Goal: Task Accomplishment & Management: Complete application form

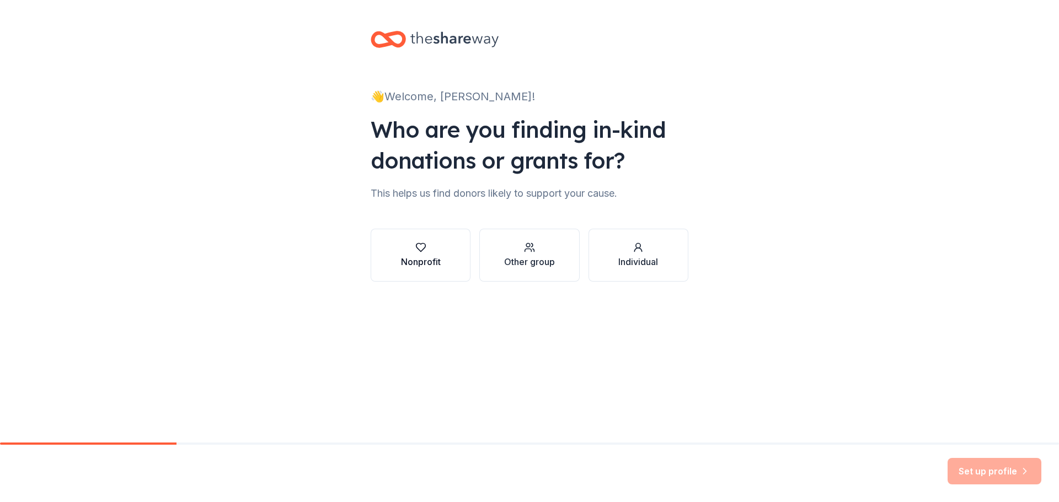
click at [421, 246] on icon "button" at bounding box center [420, 247] width 11 height 11
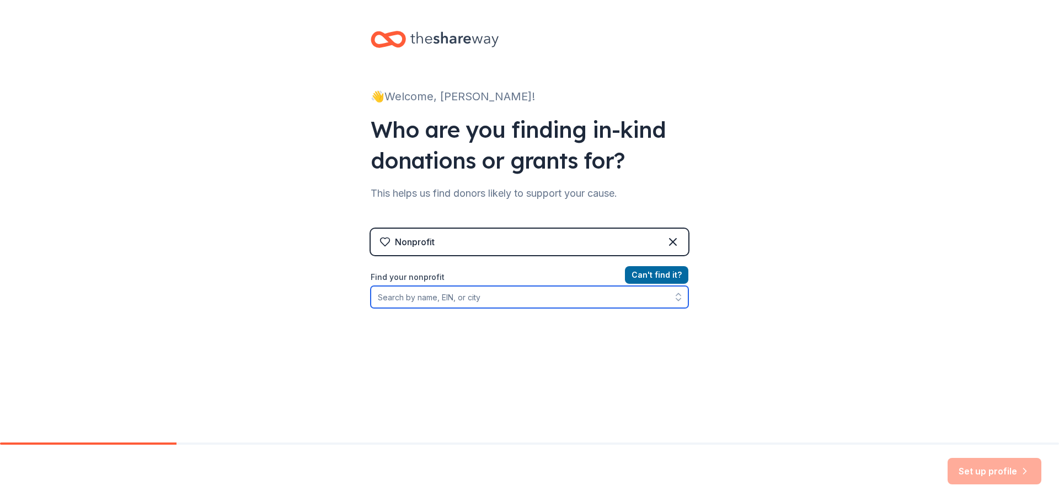
click at [464, 297] on input "Find your nonprofit" at bounding box center [530, 297] width 318 height 22
type input "[GEOGRAPHIC_DATA]"
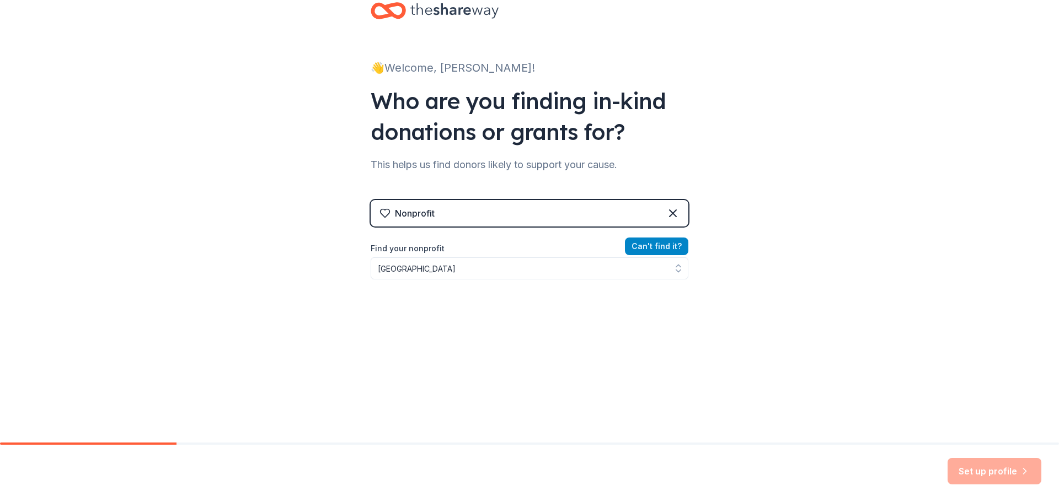
click at [653, 250] on div "Nonprofit Can ' t find it? Find your nonprofit [GEOGRAPHIC_DATA]" at bounding box center [530, 295] width 318 height 190
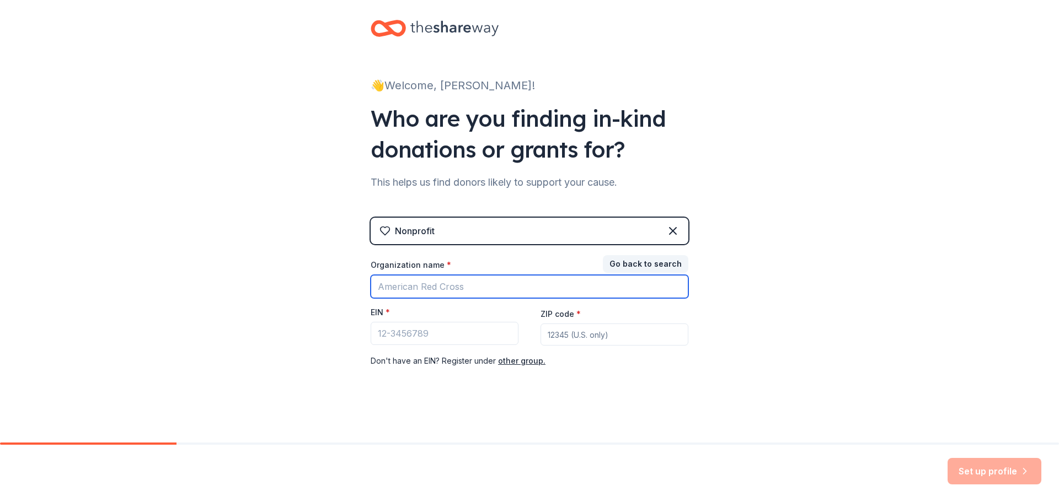
click at [399, 290] on input "Organization name *" at bounding box center [530, 286] width 318 height 23
type input "[GEOGRAPHIC_DATA]"
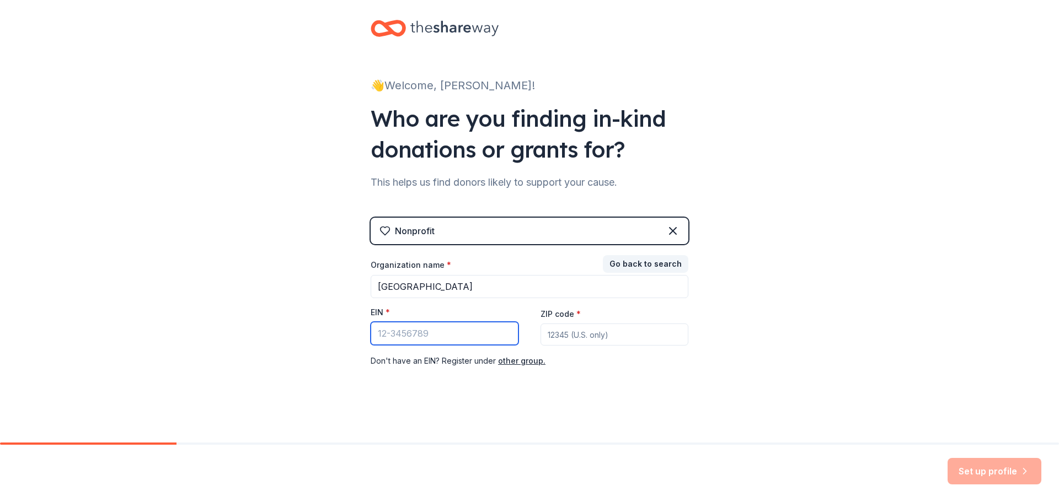
click at [387, 332] on input "EIN *" at bounding box center [445, 333] width 148 height 23
type input "[US_EMPLOYER_IDENTIFICATION_NUMBER]"
click at [581, 343] on input "ZIP code *" at bounding box center [614, 335] width 148 height 22
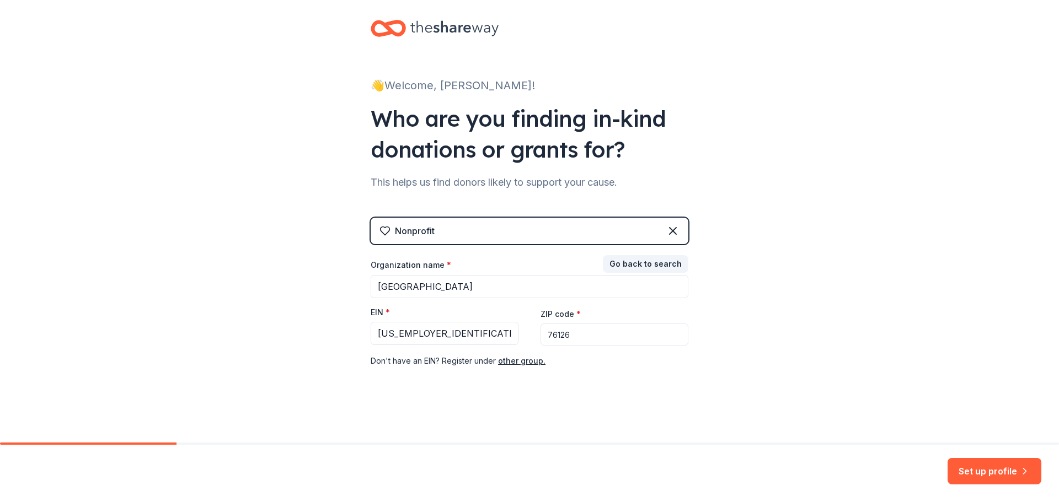
type input "76126"
drag, startPoint x: 545, startPoint y: 396, endPoint x: 551, endPoint y: 395, distance: 6.3
click at [546, 396] on div "👋 Welcome, [PERSON_NAME]! Who are you finding in-kind donations or grants for? …" at bounding box center [529, 216] width 353 height 454
click at [994, 468] on button "Set up profile" at bounding box center [994, 471] width 94 height 26
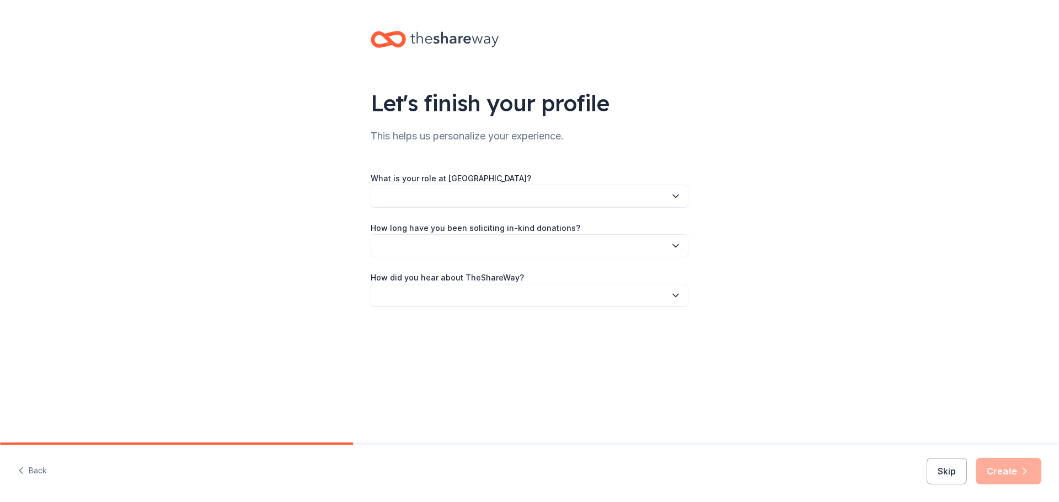
click at [404, 196] on button "button" at bounding box center [530, 196] width 318 height 23
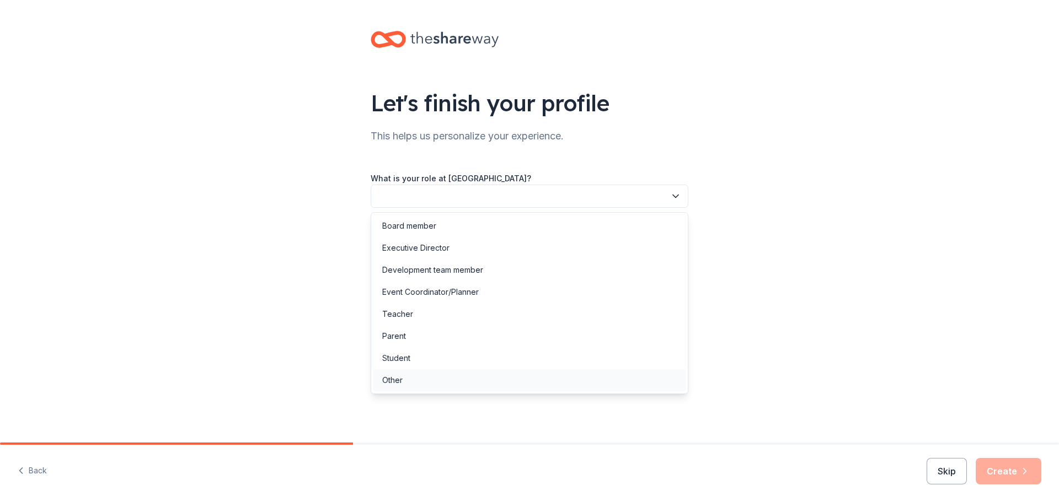
click at [401, 380] on div "Other" at bounding box center [392, 380] width 20 height 13
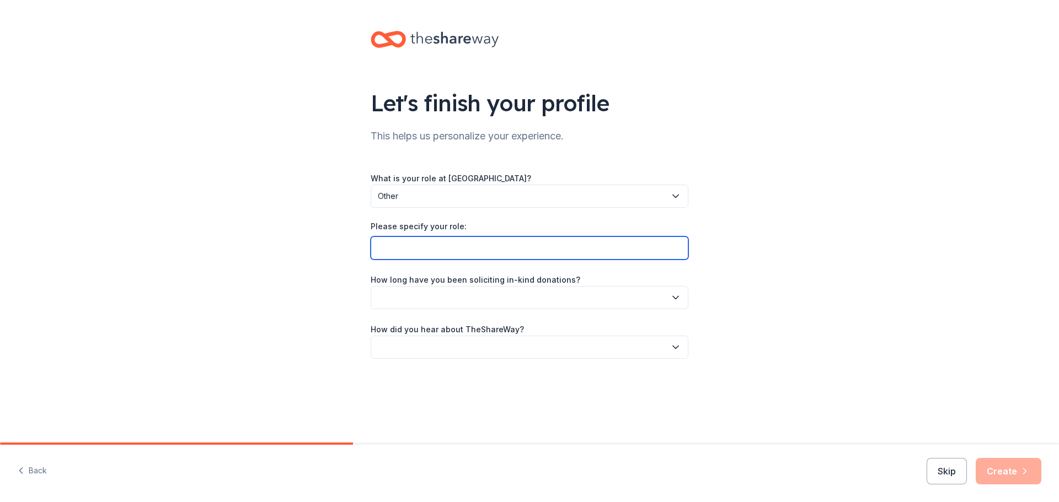
click at [427, 250] on input "Please specify your role:" at bounding box center [530, 248] width 318 height 23
type input "Librarian"
click at [443, 305] on button "button" at bounding box center [530, 297] width 318 height 23
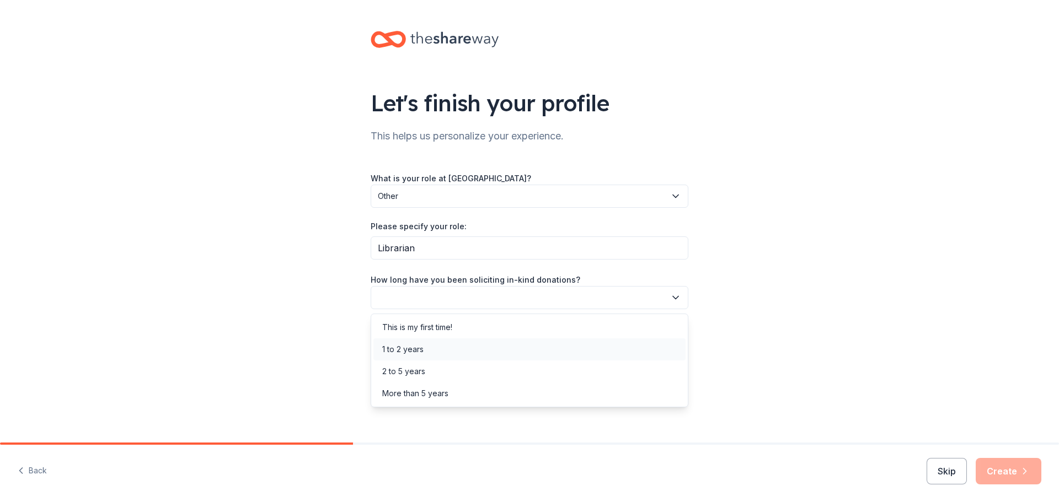
click at [427, 352] on div "1 to 2 years" at bounding box center [529, 350] width 312 height 22
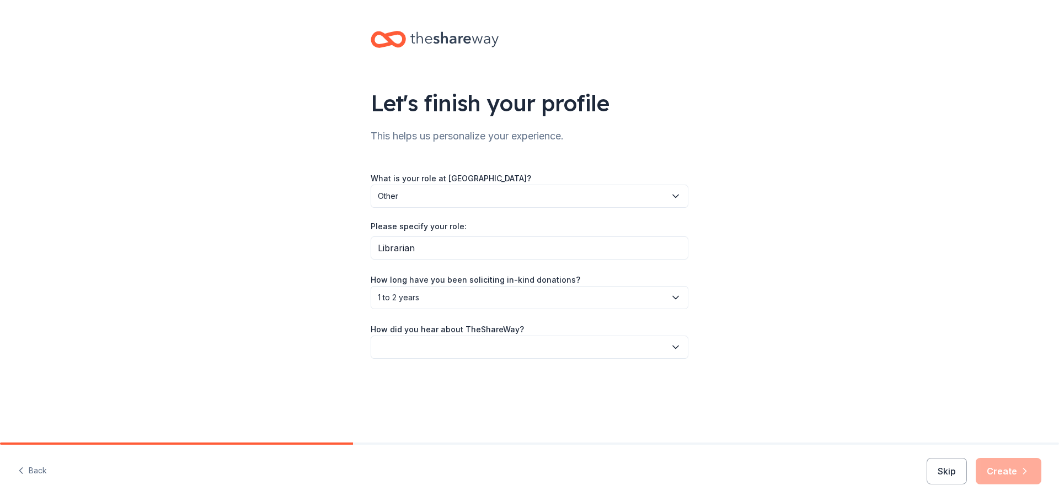
click at [434, 346] on button "button" at bounding box center [530, 347] width 318 height 23
click at [425, 396] on div "Online search" at bounding box center [407, 399] width 50 height 13
click at [1005, 473] on button "Create" at bounding box center [1008, 471] width 66 height 26
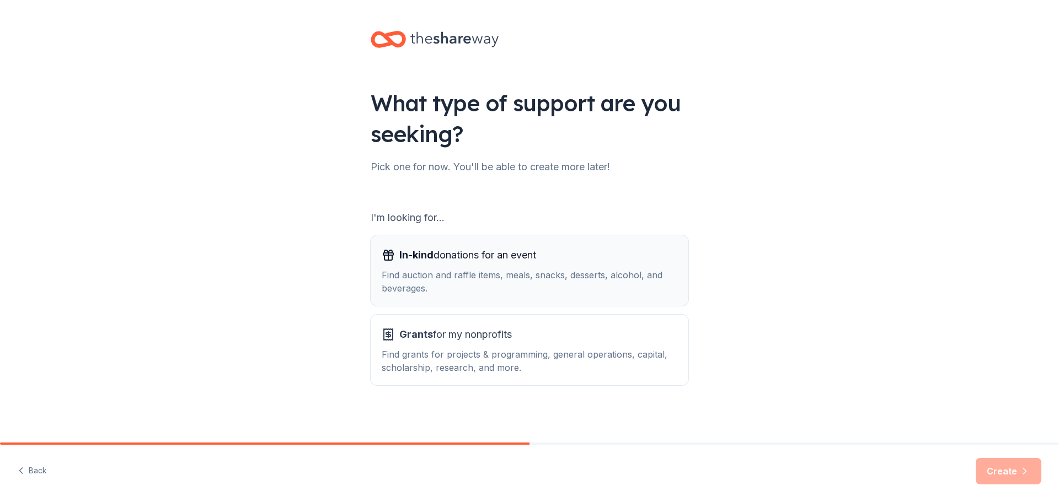
scroll to position [2, 0]
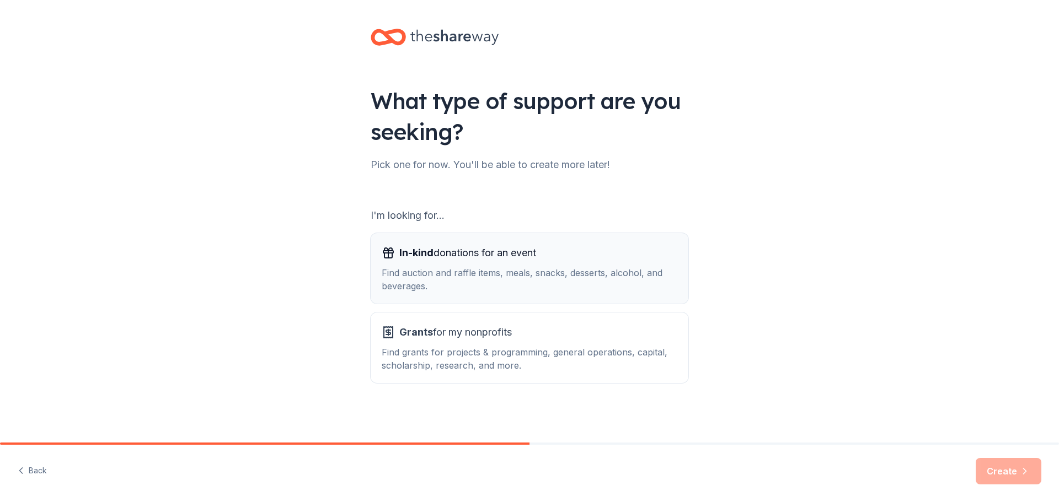
click at [469, 261] on span "In-kind donations for an event" at bounding box center [467, 253] width 137 height 18
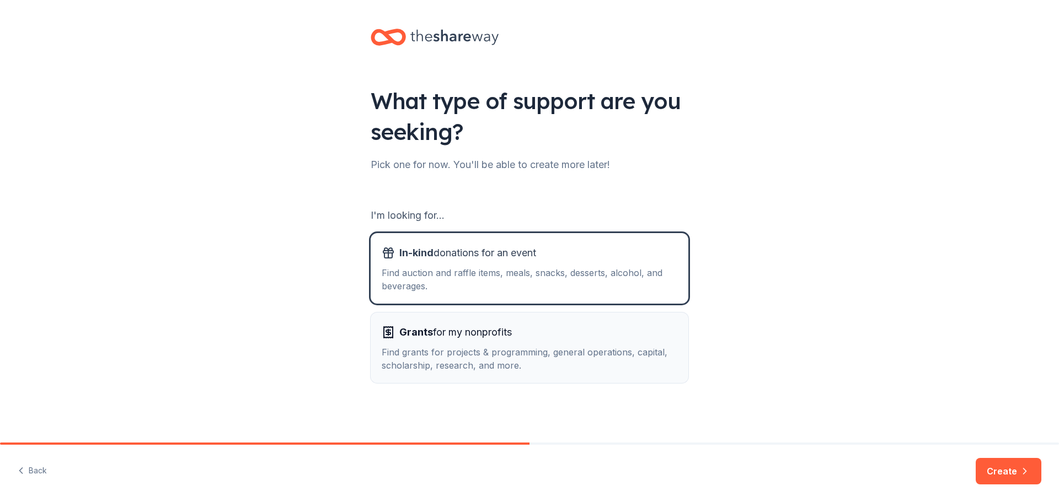
click at [463, 347] on div "Find grants for projects & programming, general operations, capital, scholarshi…" at bounding box center [530, 359] width 296 height 26
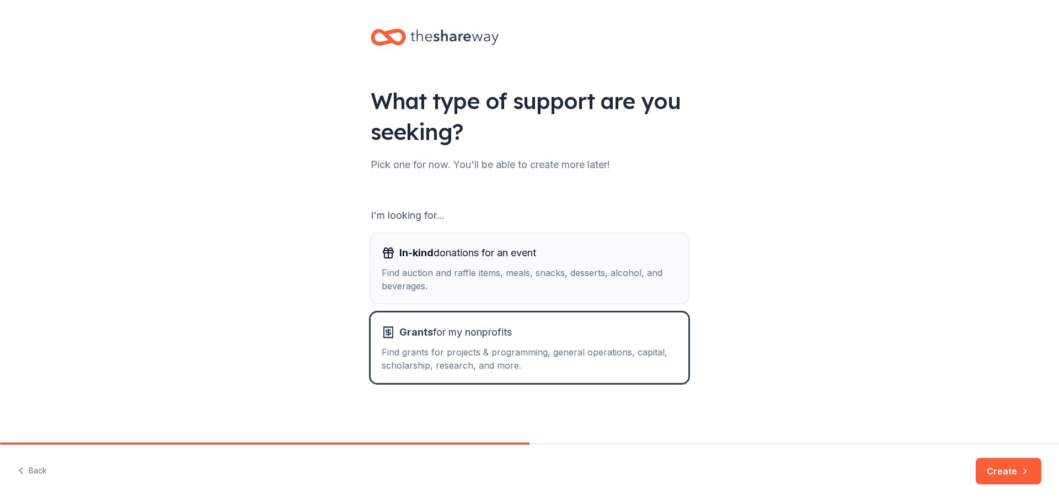
click at [465, 273] on div "Find auction and raffle items, meals, snacks, desserts, alcohol, and beverages." at bounding box center [530, 279] width 296 height 26
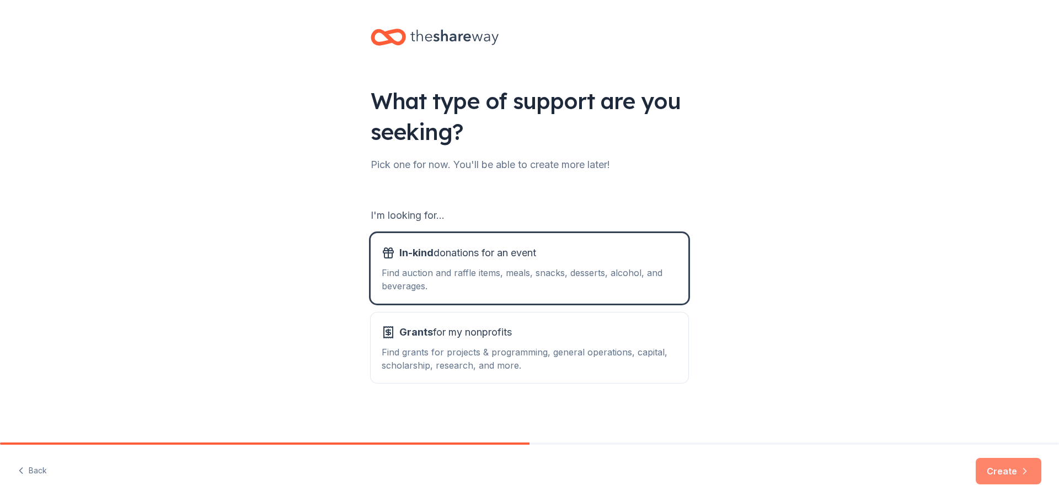
click at [992, 472] on button "Create" at bounding box center [1008, 471] width 66 height 26
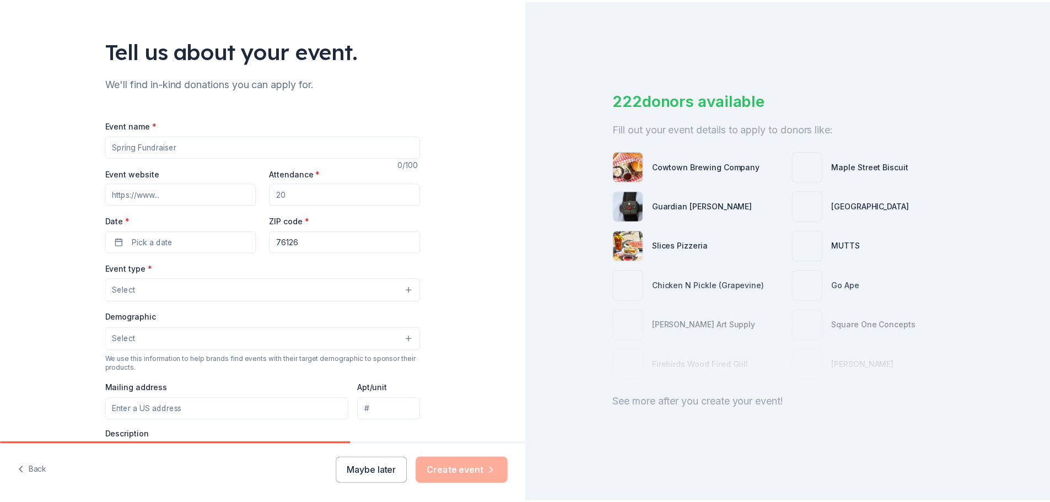
scroll to position [15, 0]
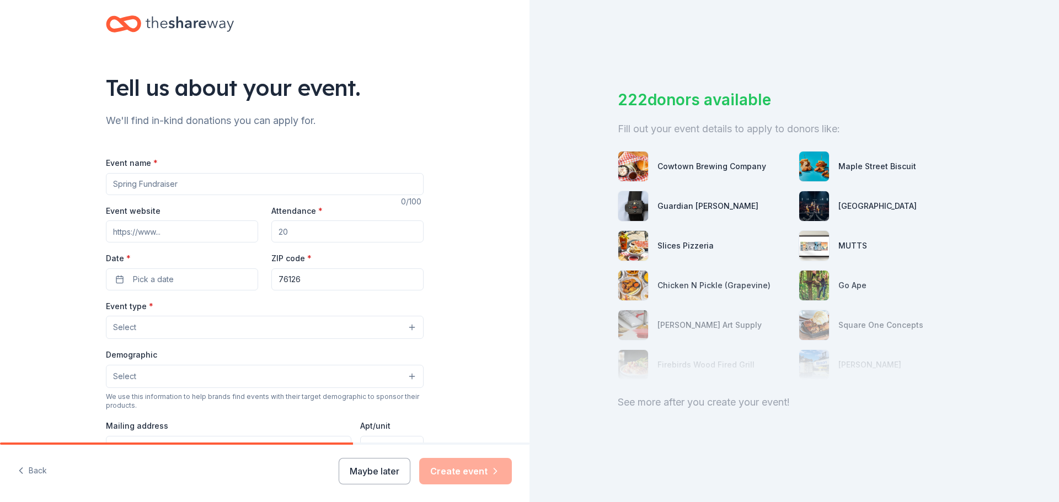
click at [160, 183] on input "Event name *" at bounding box center [265, 184] width 318 height 22
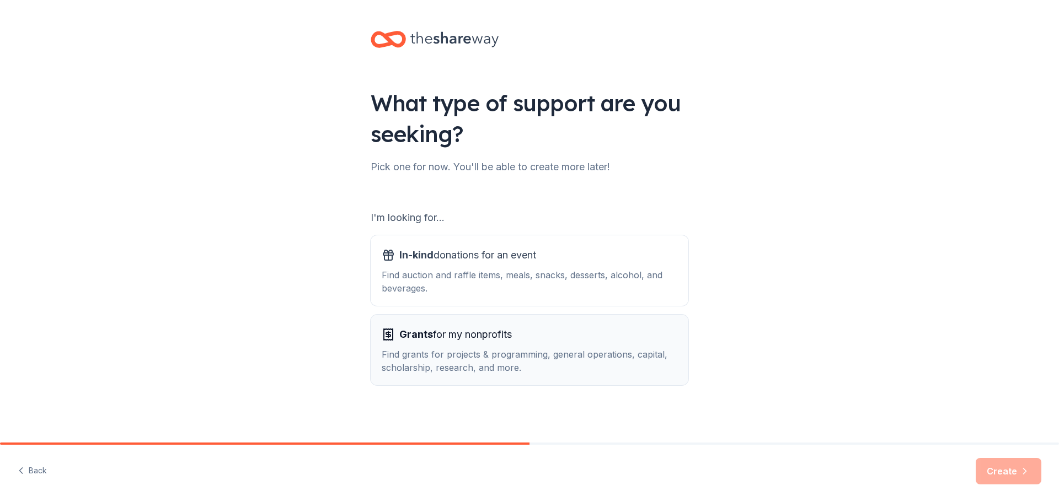
click at [464, 363] on div "Find grants for projects & programming, general operations, capital, scholarshi…" at bounding box center [530, 361] width 296 height 26
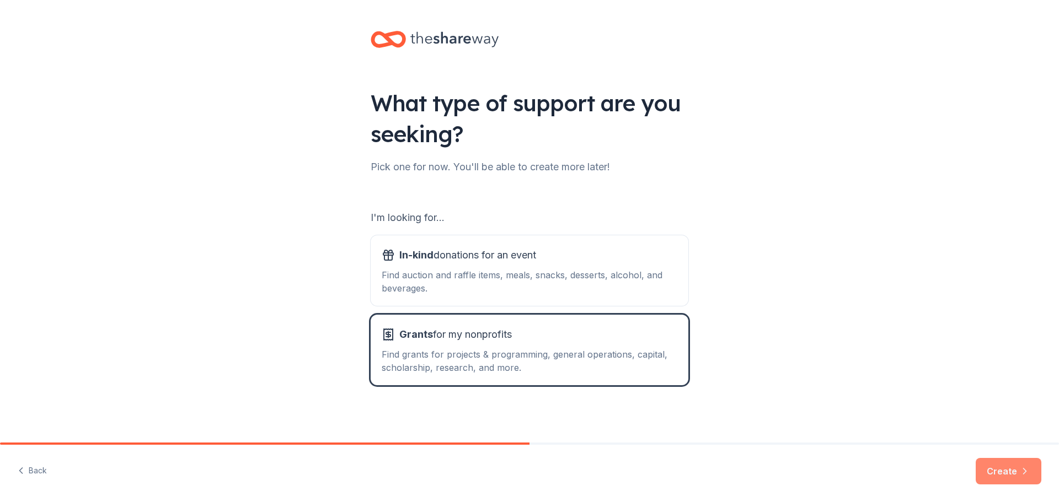
click at [1007, 470] on button "Create" at bounding box center [1008, 471] width 66 height 26
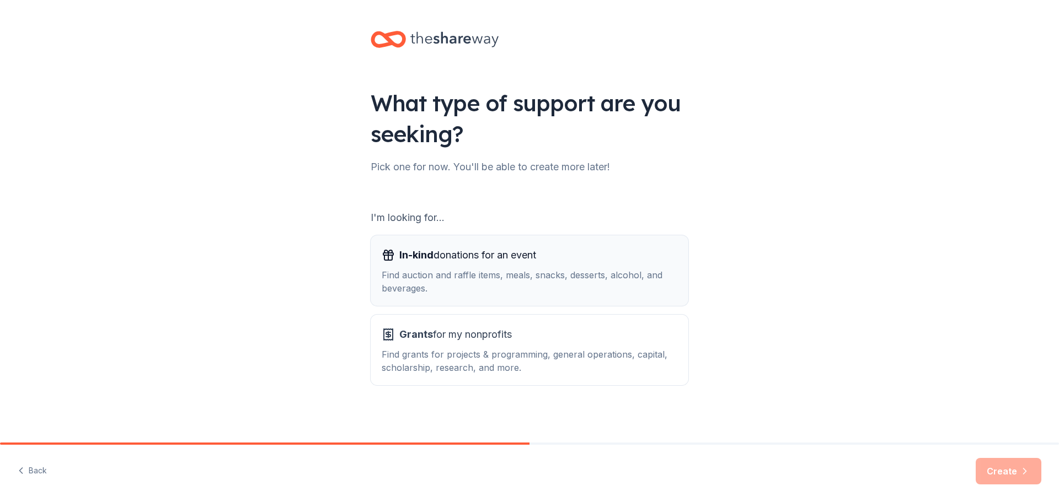
click at [470, 276] on div "Find auction and raffle items, meals, snacks, desserts, alcohol, and beverages." at bounding box center [530, 282] width 296 height 26
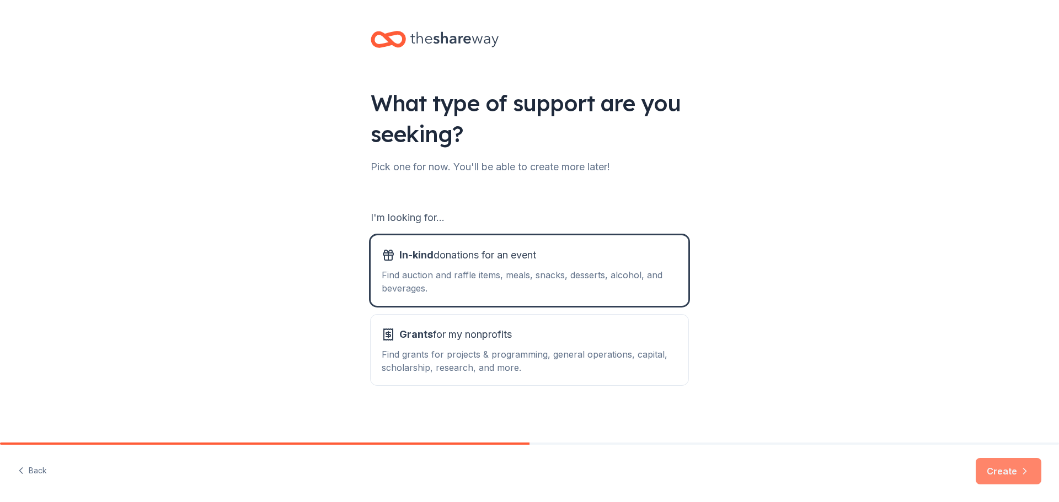
click at [1004, 475] on button "Create" at bounding box center [1008, 471] width 66 height 26
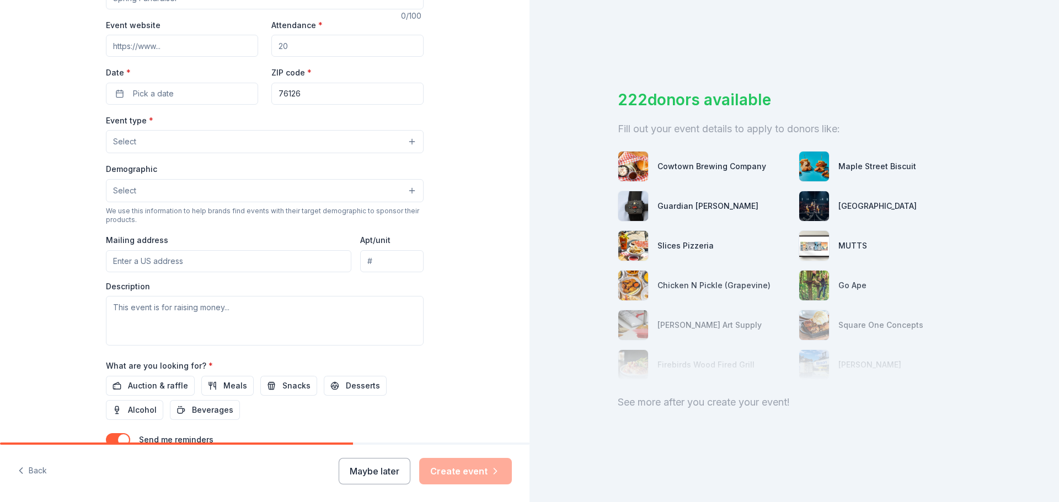
scroll to position [221, 0]
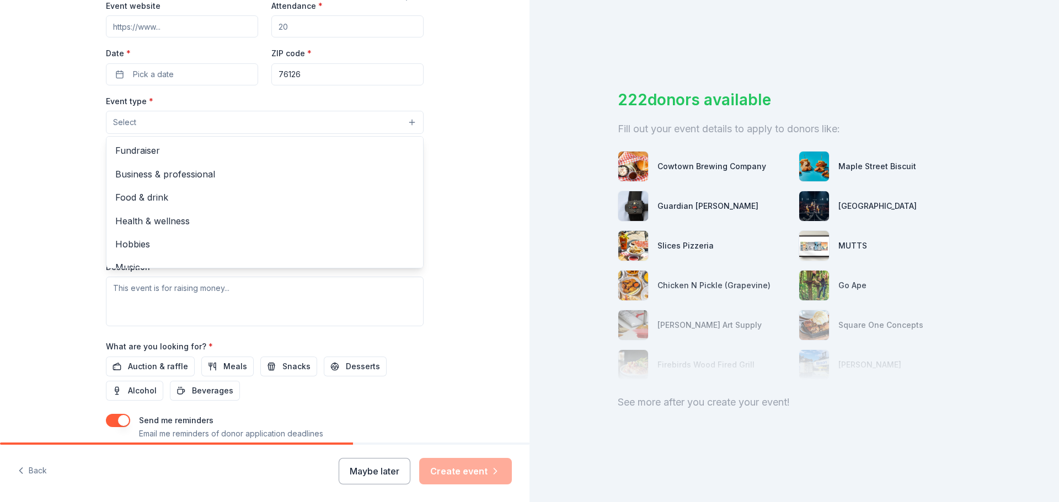
click at [155, 130] on button "Select" at bounding box center [265, 122] width 318 height 23
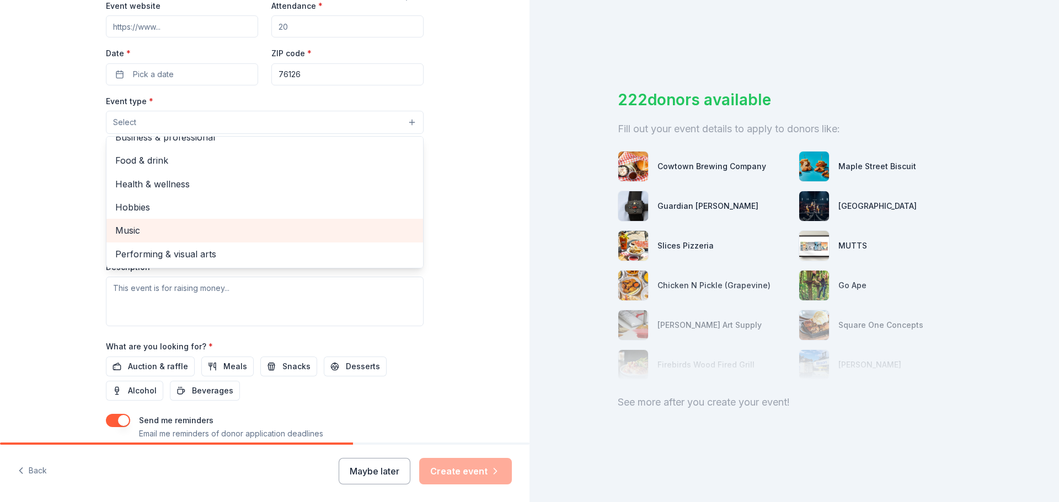
scroll to position [0, 0]
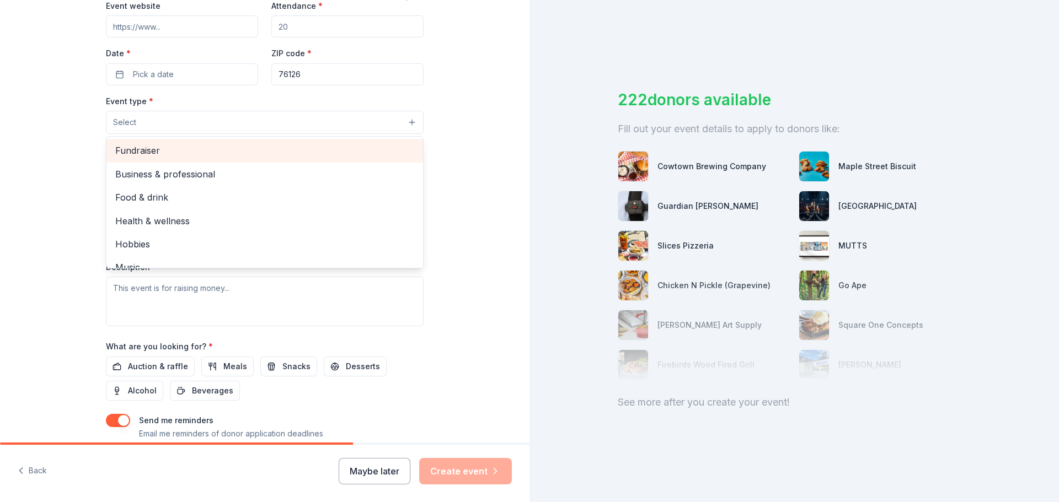
click at [137, 156] on span "Fundraiser" at bounding box center [264, 150] width 299 height 14
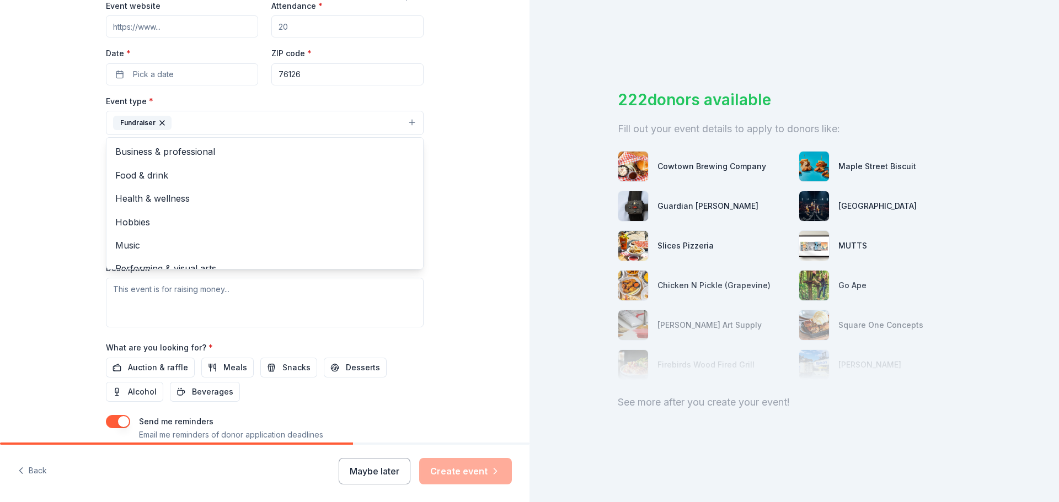
click at [1, 223] on div "Tell us about your event. We'll find in-kind donations you can apply for. Event…" at bounding box center [264, 146] width 529 height 735
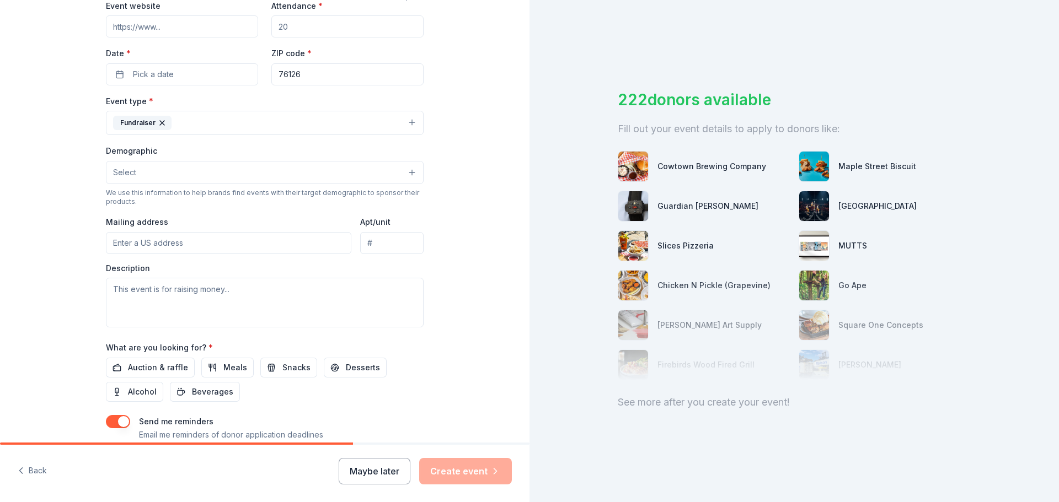
click at [191, 170] on button "Select" at bounding box center [265, 172] width 318 height 23
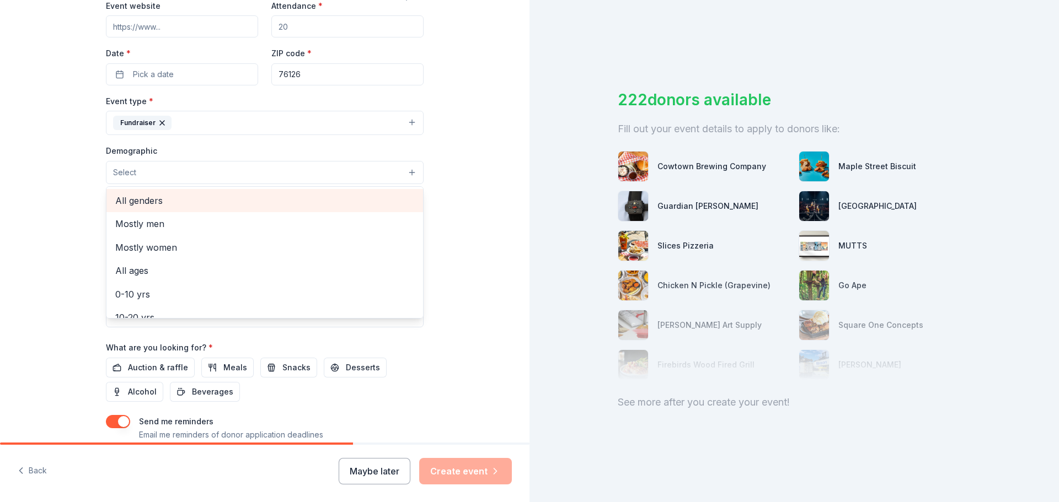
click at [175, 199] on span "All genders" at bounding box center [264, 201] width 299 height 14
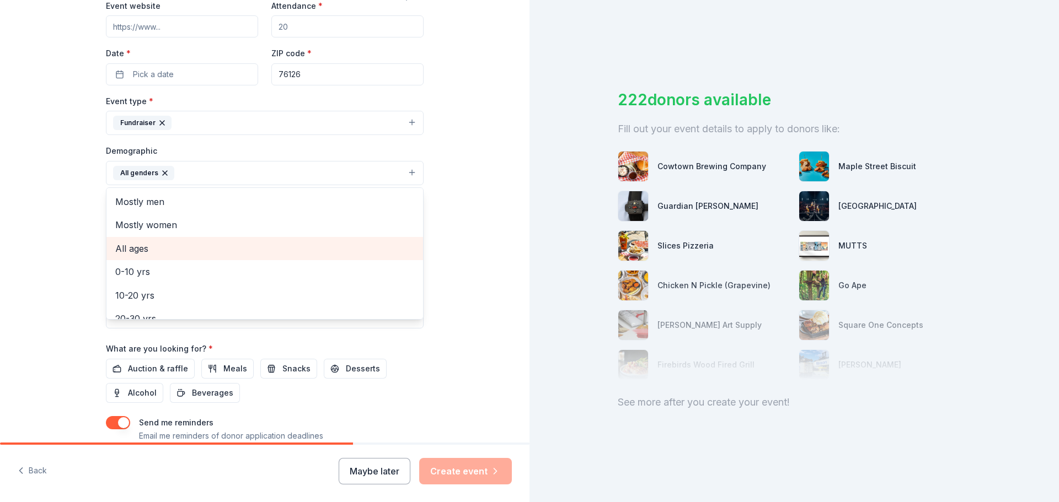
click at [141, 253] on span "All ages" at bounding box center [264, 248] width 299 height 14
click at [51, 232] on div "Tell us about your event. We'll find in-kind donations you can apply for. Event…" at bounding box center [264, 147] width 529 height 736
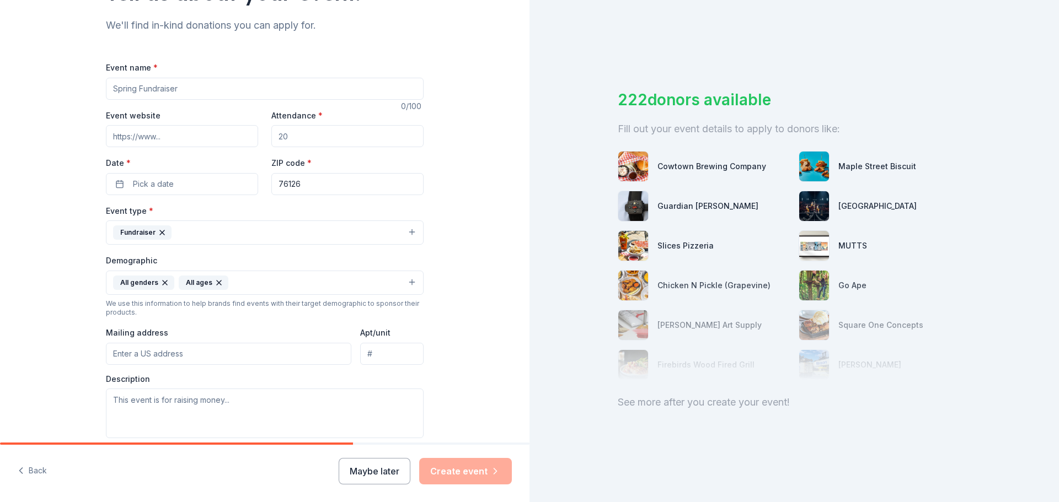
scroll to position [110, 0]
click at [139, 87] on input "Event name *" at bounding box center [265, 89] width 318 height 22
type input "[PERSON_NAME] [PERSON_NAME]"
click at [300, 135] on input "Attendance *" at bounding box center [347, 137] width 152 height 22
drag, startPoint x: 299, startPoint y: 136, endPoint x: 272, endPoint y: 139, distance: 27.8
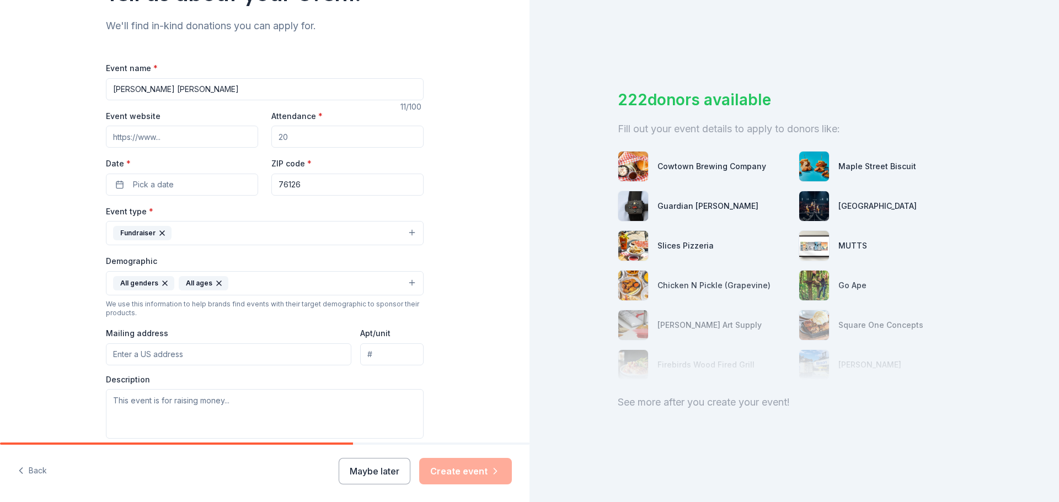
click at [272, 139] on input "Attendance *" at bounding box center [347, 137] width 152 height 22
type input "500"
click at [201, 235] on button "Fundraiser" at bounding box center [265, 233] width 318 height 24
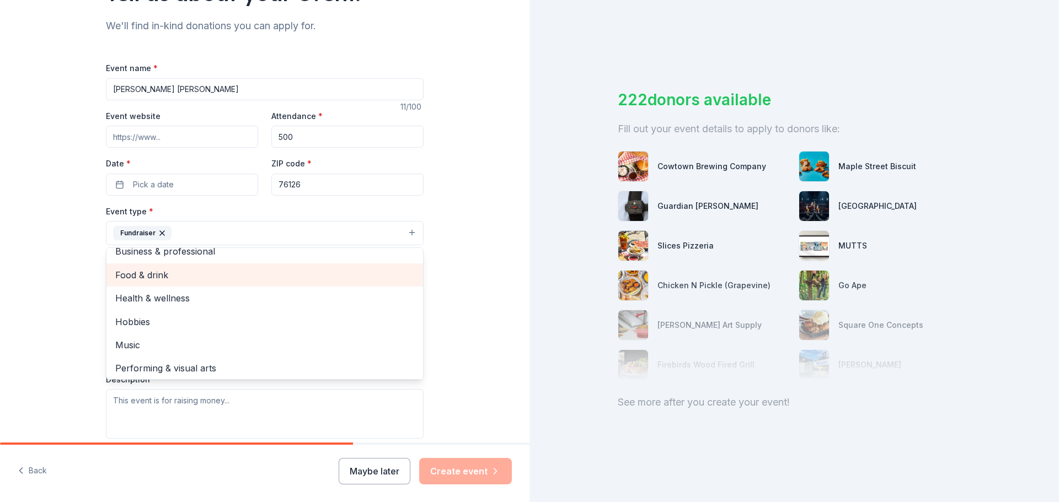
scroll to position [13, 0]
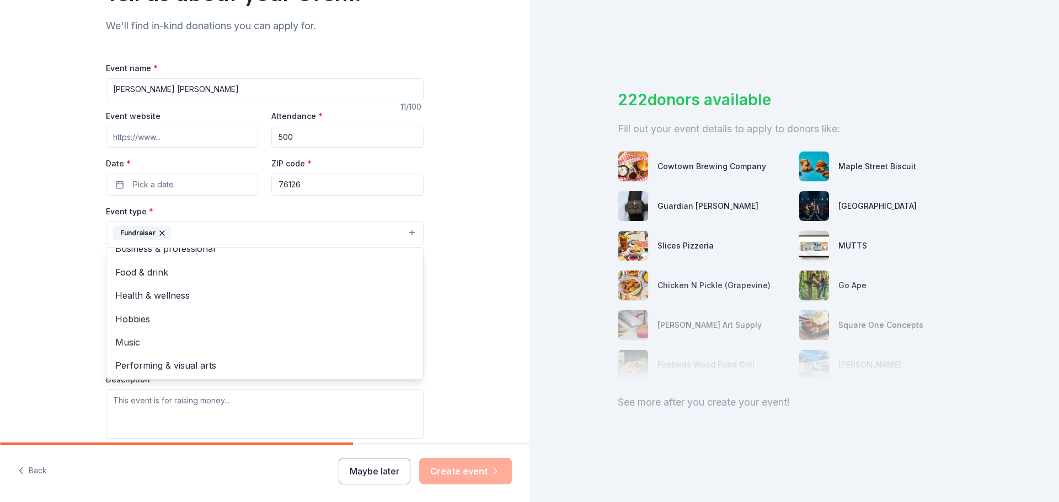
click at [36, 325] on div "Tell us about your event. We'll find in-kind donations you can apply for. Event…" at bounding box center [264, 258] width 529 height 736
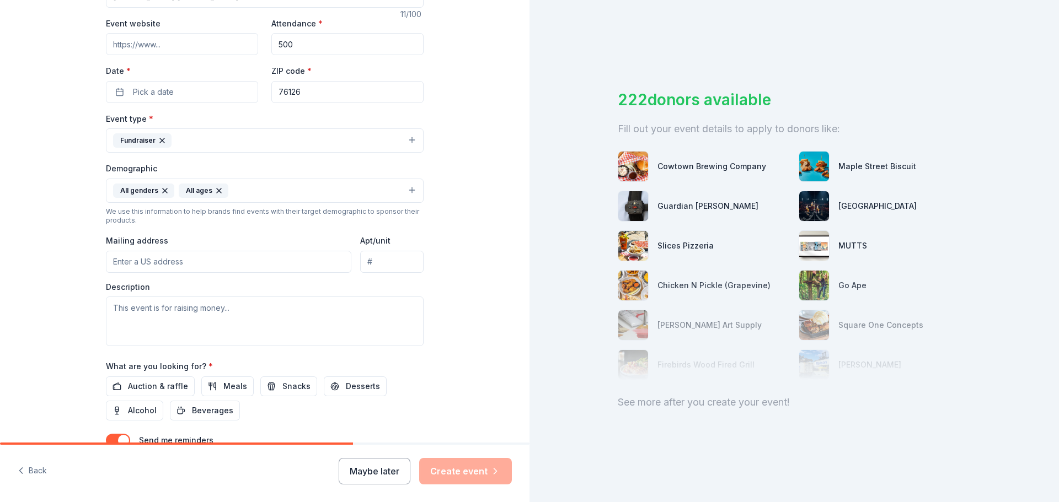
scroll to position [221, 0]
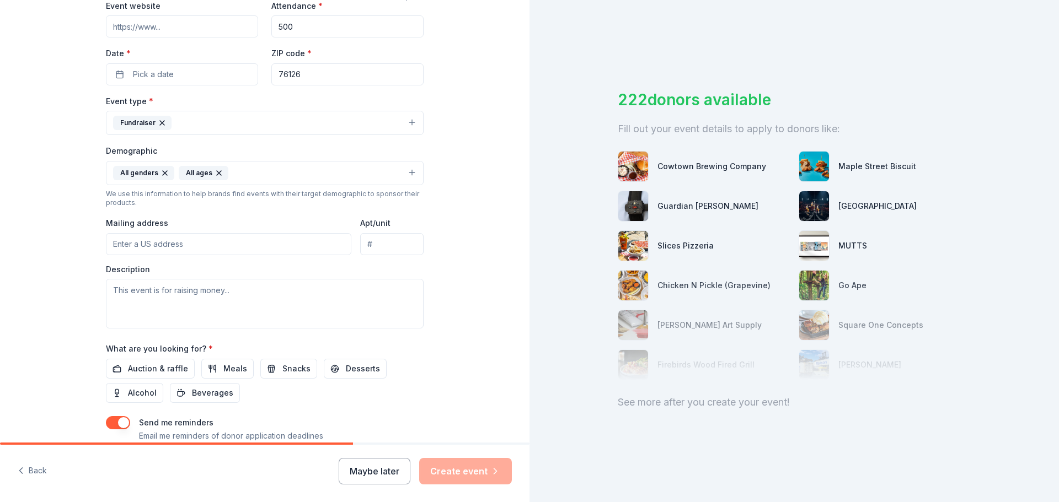
click at [171, 243] on input "Mailing address" at bounding box center [228, 244] width 245 height 22
click at [68, 300] on div "Tell us about your event. We'll find in-kind donations you can apply for. Event…" at bounding box center [264, 147] width 529 height 736
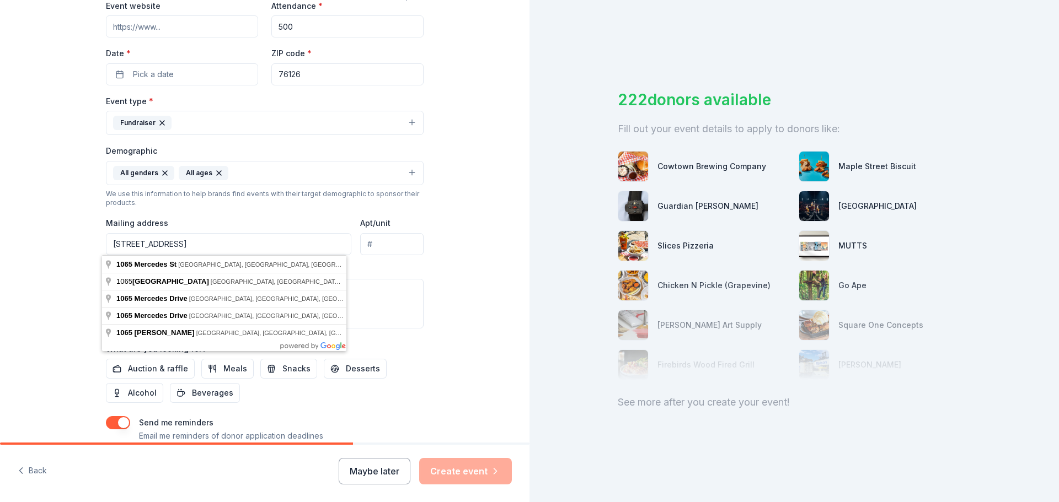
click at [192, 248] on input "[STREET_ADDRESS]" at bounding box center [228, 244] width 245 height 22
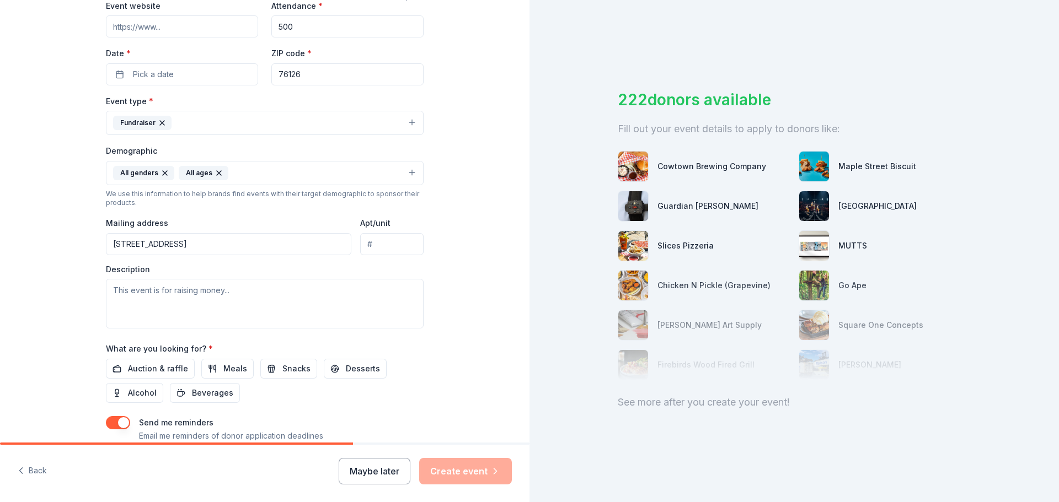
type input "[STREET_ADDRESS]"
click at [134, 293] on textarea at bounding box center [265, 304] width 318 height 50
type textarea "This is our annual holiday fundraiser and party for our community."
click at [160, 364] on span "Auction & raffle" at bounding box center [158, 368] width 60 height 13
click at [282, 366] on span "Snacks" at bounding box center [296, 368] width 28 height 13
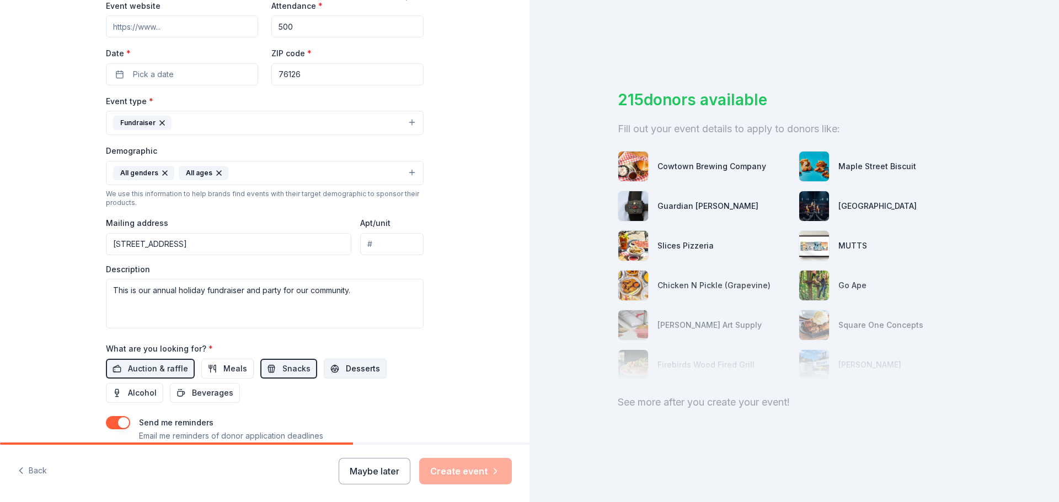
click at [346, 368] on span "Desserts" at bounding box center [363, 368] width 34 height 13
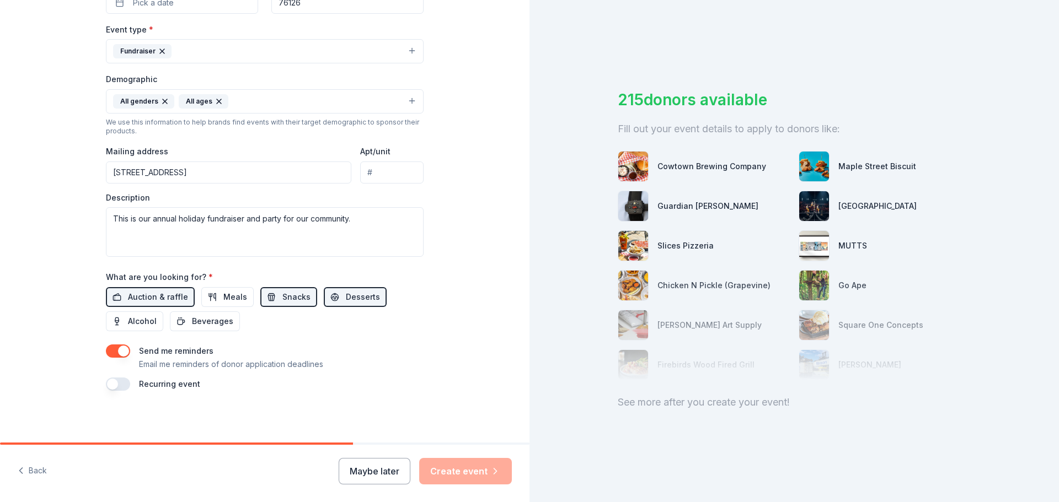
scroll to position [293, 0]
click at [192, 323] on span "Beverages" at bounding box center [212, 320] width 41 height 13
click at [116, 349] on button "button" at bounding box center [118, 349] width 24 height 13
click at [117, 348] on button "button" at bounding box center [118, 349] width 24 height 13
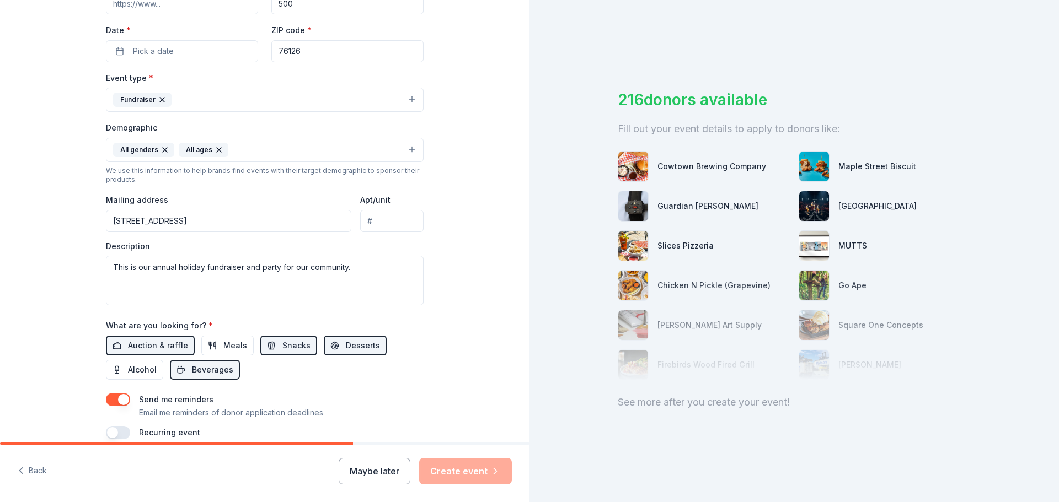
scroll to position [73, 0]
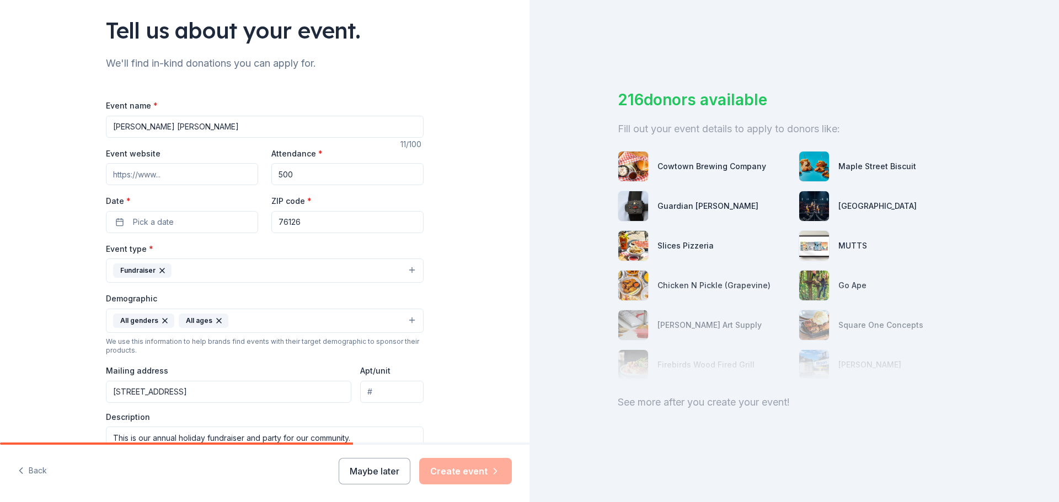
click at [192, 177] on input "Event website" at bounding box center [182, 174] width 152 height 22
type input "[DOMAIN_NAME]"
click at [304, 347] on div "We use this information to help brands find events with their target demographi…" at bounding box center [265, 346] width 318 height 18
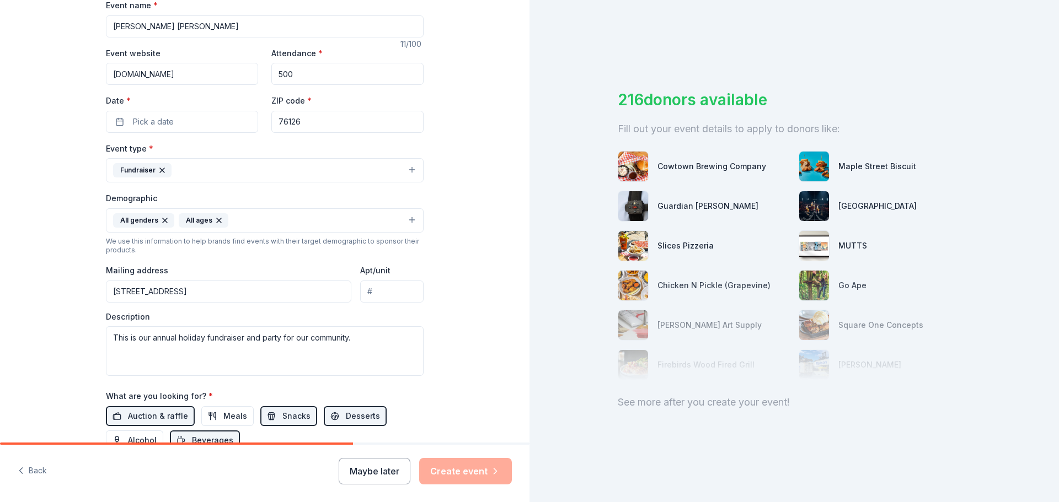
scroll to position [183, 0]
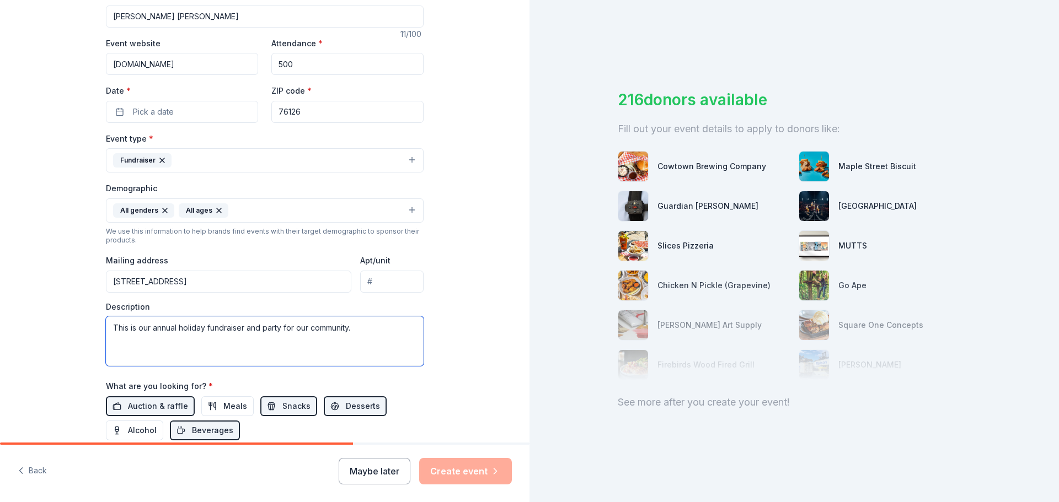
click at [198, 337] on textarea "This is our annual holiday fundraiser and party for our community." at bounding box center [265, 341] width 318 height 50
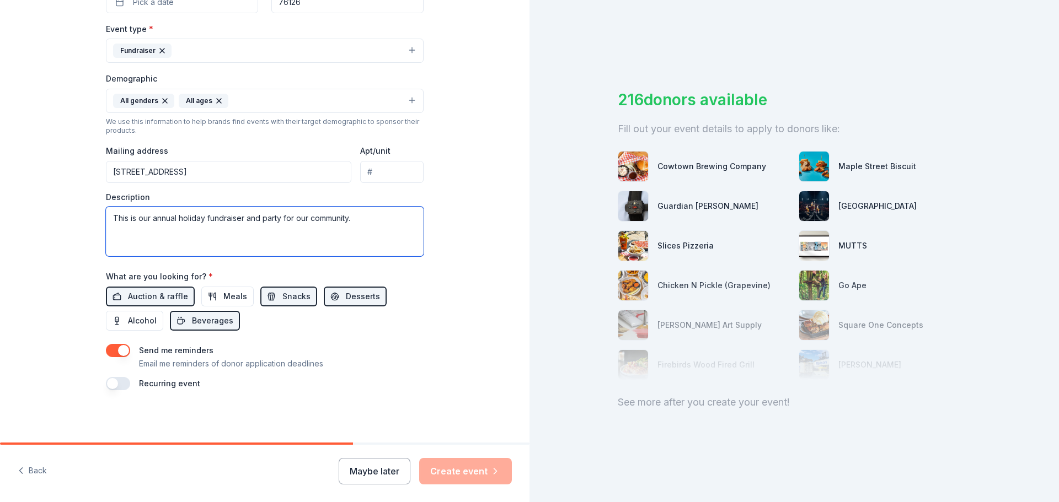
scroll to position [293, 0]
drag, startPoint x: 302, startPoint y: 441, endPoint x: 411, endPoint y: 441, distance: 108.6
click at [411, 441] on div "Tell us about your event. We'll find in-kind donations you can apply for. Event…" at bounding box center [264, 75] width 353 height 736
drag, startPoint x: 341, startPoint y: 445, endPoint x: 487, endPoint y: 434, distance: 146.5
click at [457, 446] on div "Back Maybe later Create event" at bounding box center [264, 473] width 529 height 57
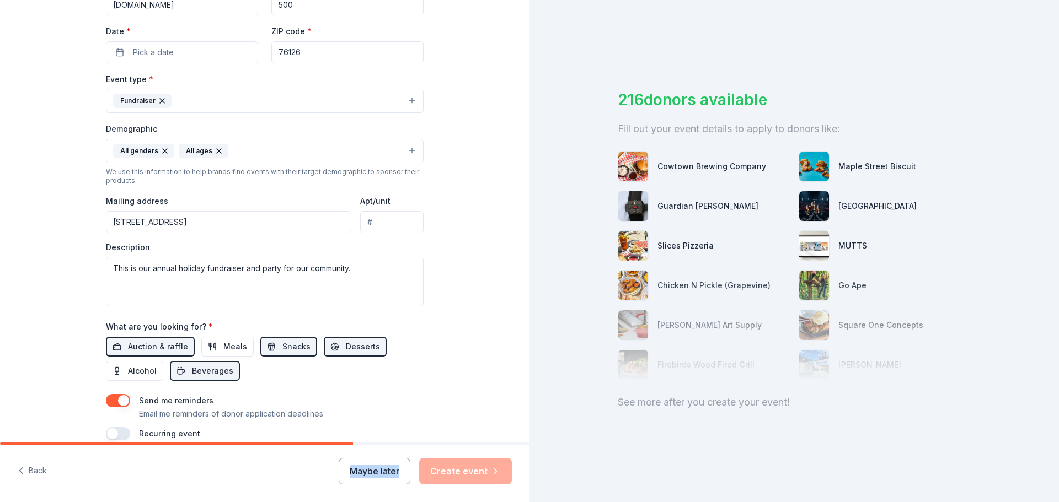
scroll to position [244, 0]
click at [109, 46] on button "Pick a date" at bounding box center [182, 51] width 152 height 22
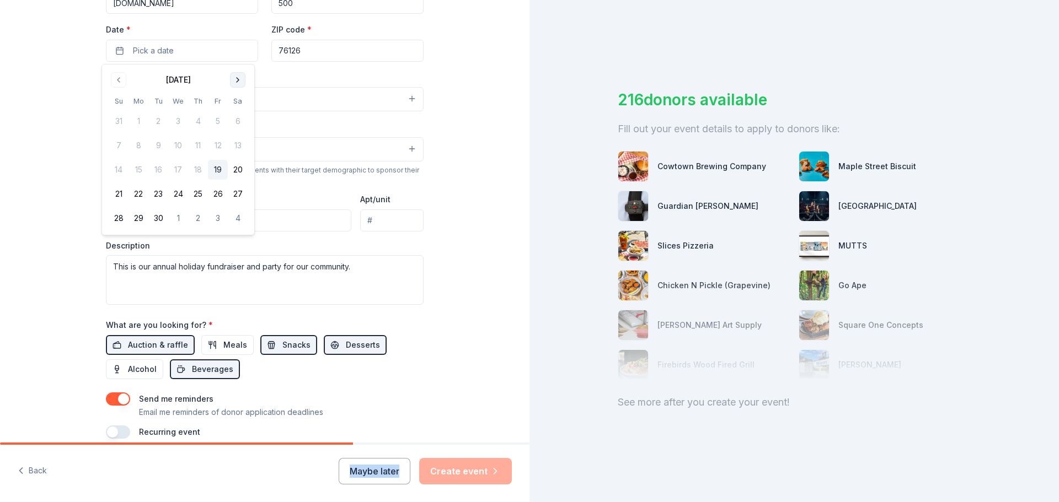
click at [240, 81] on button "Go to next month" at bounding box center [237, 79] width 15 height 15
click at [241, 151] on button "13" at bounding box center [238, 146] width 20 height 20
click at [470, 470] on button "Create event" at bounding box center [465, 471] width 93 height 26
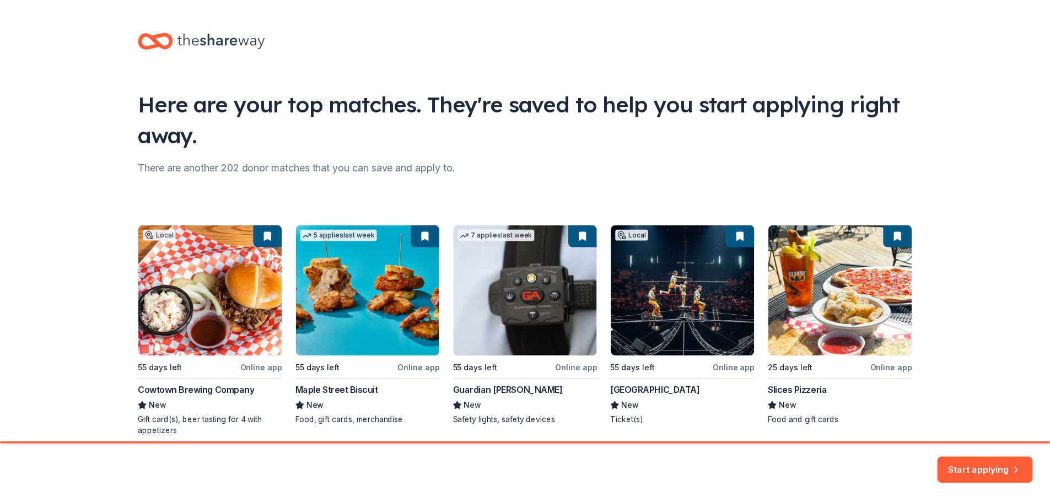
scroll to position [47, 0]
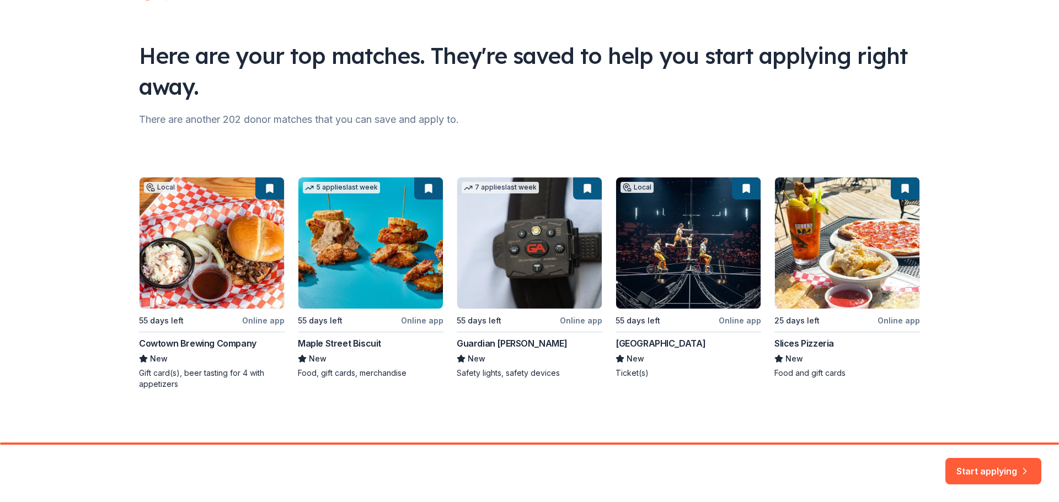
click at [216, 245] on div "Local 55 days left Online app Cowtown Brewing Company New Gift card(s), beer ta…" at bounding box center [529, 283] width 781 height 213
click at [646, 345] on div "Local 55 days left Online app Cowtown Brewing Company New Gift card(s), beer ta…" at bounding box center [529, 283] width 781 height 213
click at [637, 373] on div "Local 55 days left Online app Cowtown Brewing Company New Gift card(s), beer ta…" at bounding box center [529, 283] width 781 height 213
drag, startPoint x: 641, startPoint y: 345, endPoint x: 645, endPoint y: 311, distance: 34.4
click at [641, 343] on div "Local 55 days left Online app Cowtown Brewing Company New Gift card(s), beer ta…" at bounding box center [529, 283] width 781 height 213
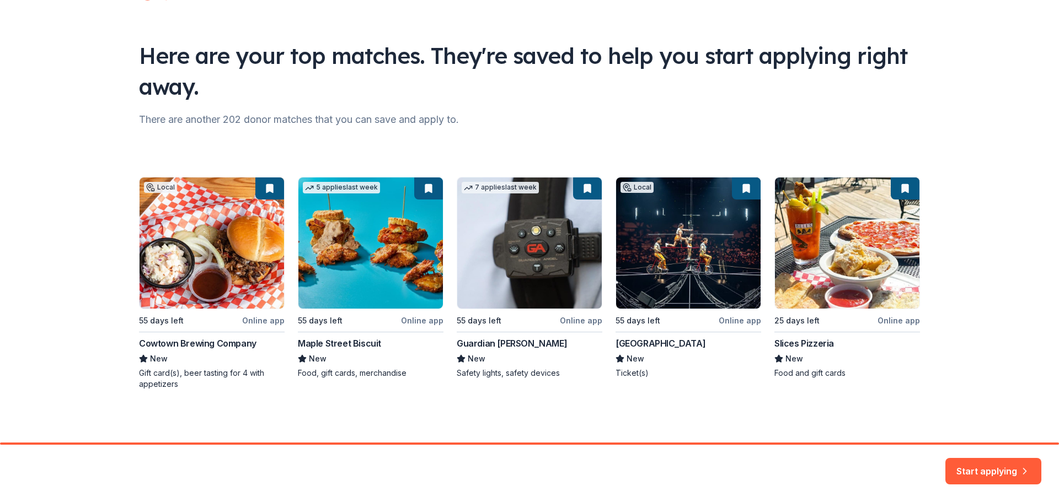
click at [645, 299] on div "Local 55 days left Online app Cowtown Brewing Company New Gift card(s), beer ta…" at bounding box center [529, 283] width 781 height 213
click at [727, 320] on div "Local 55 days left Online app Cowtown Brewing Company New Gift card(s), beer ta…" at bounding box center [529, 283] width 781 height 213
click at [878, 307] on div "Local 55 days left Online app Cowtown Brewing Company New Gift card(s), beer ta…" at bounding box center [529, 283] width 781 height 213
click at [984, 459] on button "Start applying" at bounding box center [993, 466] width 96 height 26
click at [261, 189] on div "Local 55 days left Online app Cowtown Brewing Company New Gift card(s), beer ta…" at bounding box center [529, 283] width 781 height 213
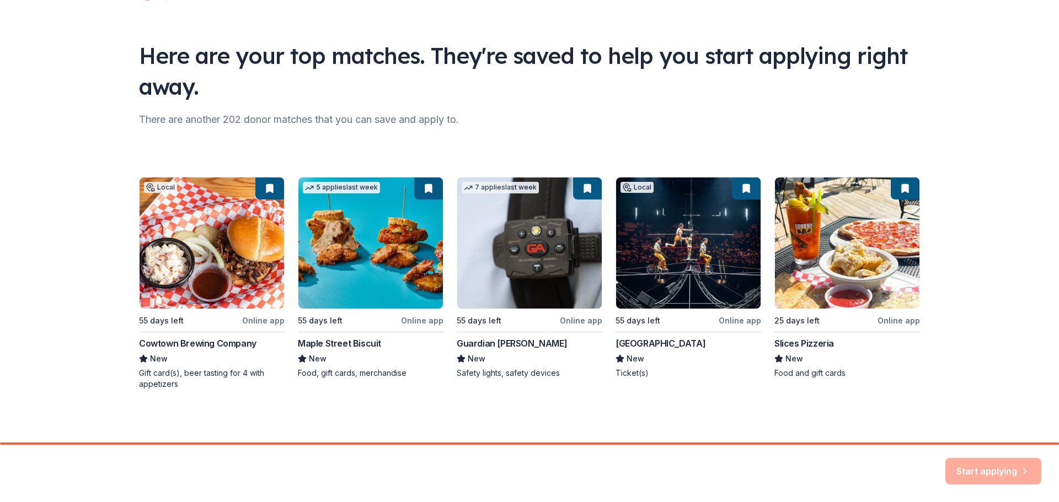
click at [262, 195] on div "Local 55 days left Online app Cowtown Brewing Company New Gift card(s), beer ta…" at bounding box center [529, 283] width 781 height 213
click at [218, 237] on div "Local 55 days left Online app Cowtown Brewing Company New Gift card(s), beer ta…" at bounding box center [529, 283] width 781 height 213
click at [246, 358] on div "Local 55 days left Online app Cowtown Brewing Company New Gift card(s), beer ta…" at bounding box center [529, 283] width 781 height 213
click at [253, 320] on div "Local 55 days left Online app Cowtown Brewing Company New Gift card(s), beer ta…" at bounding box center [529, 283] width 781 height 213
click at [264, 193] on div "Local 55 days left Online app Cowtown Brewing Company New Gift card(s), beer ta…" at bounding box center [529, 283] width 781 height 213
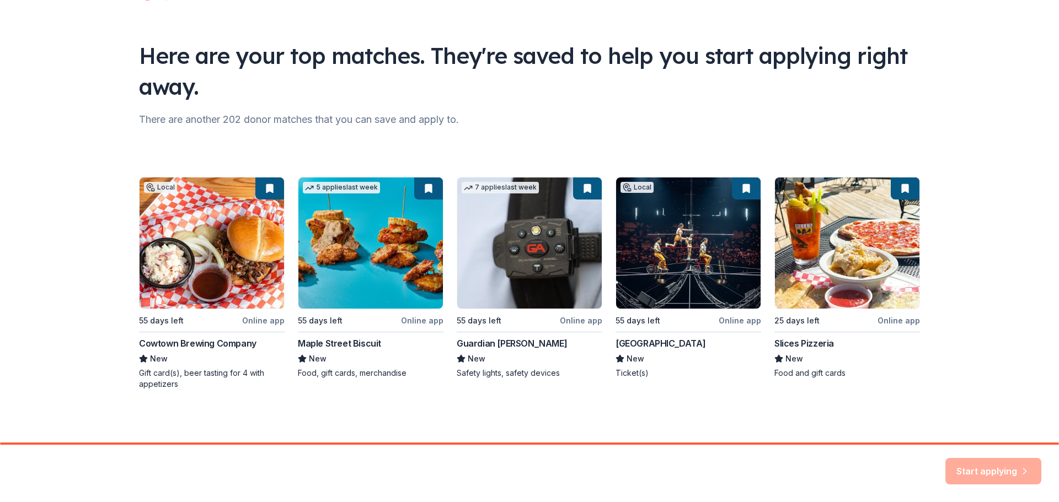
click at [265, 183] on div "Local 55 days left Online app Cowtown Brewing Company New Gift card(s), beer ta…" at bounding box center [529, 283] width 781 height 213
click at [239, 281] on div "Local 55 days left Online app Cowtown Brewing Company New Gift card(s), beer ta…" at bounding box center [529, 283] width 781 height 213
click at [260, 194] on div "Local 55 days left Online app Cowtown Brewing Company New Gift card(s), beer ta…" at bounding box center [529, 283] width 781 height 213
click at [342, 246] on div "Local 55 days left Online app Cowtown Brewing Company New Gift card(s), beer ta…" at bounding box center [529, 283] width 781 height 213
click at [533, 225] on div "Local 55 days left Online app Cowtown Brewing Company New Gift card(s), beer ta…" at bounding box center [529, 283] width 781 height 213
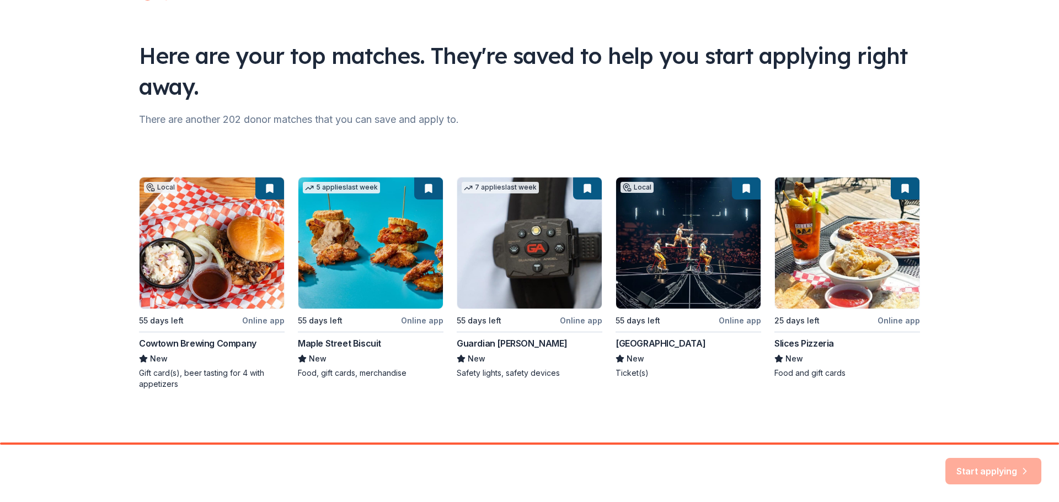
drag, startPoint x: 691, startPoint y: 219, endPoint x: 799, endPoint y: 219, distance: 108.6
click at [692, 219] on div "Local 55 days left Online app Cowtown Brewing Company New Gift card(s), beer ta…" at bounding box center [529, 283] width 781 height 213
click at [813, 219] on div "Local 55 days left Online app Cowtown Brewing Company New Gift card(s), beer ta…" at bounding box center [529, 283] width 781 height 213
click at [901, 185] on div "Local 55 days left Online app Cowtown Brewing Company New Gift card(s), beer ta…" at bounding box center [529, 283] width 781 height 213
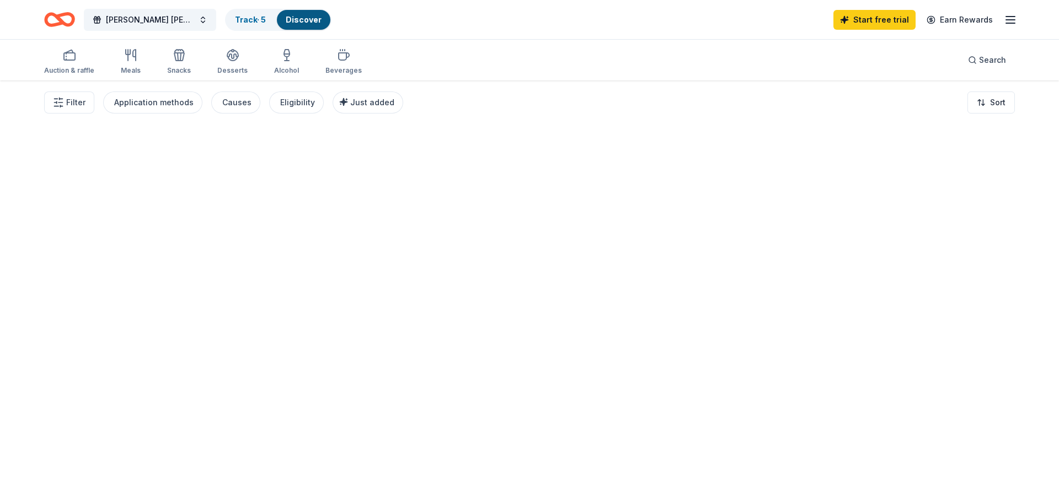
click at [930, 304] on div at bounding box center [529, 291] width 1059 height 422
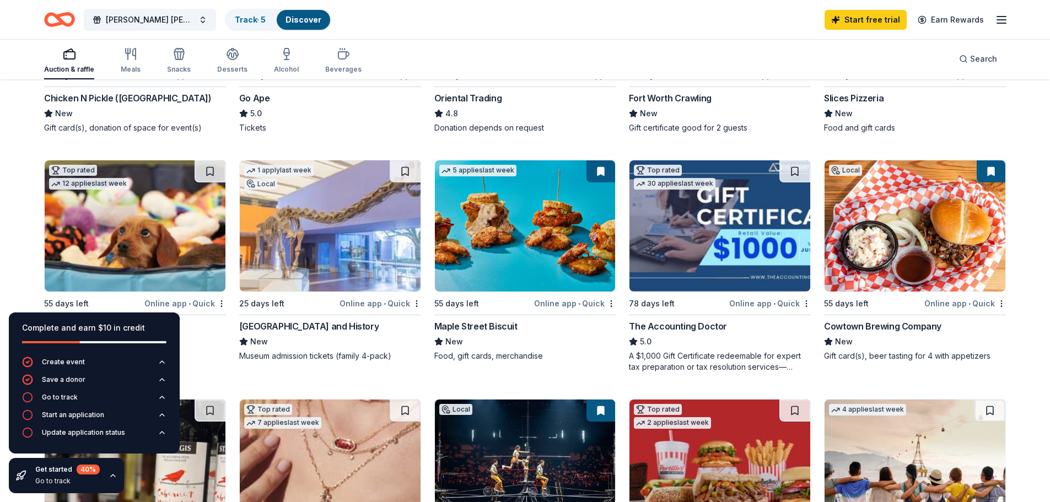
scroll to position [276, 0]
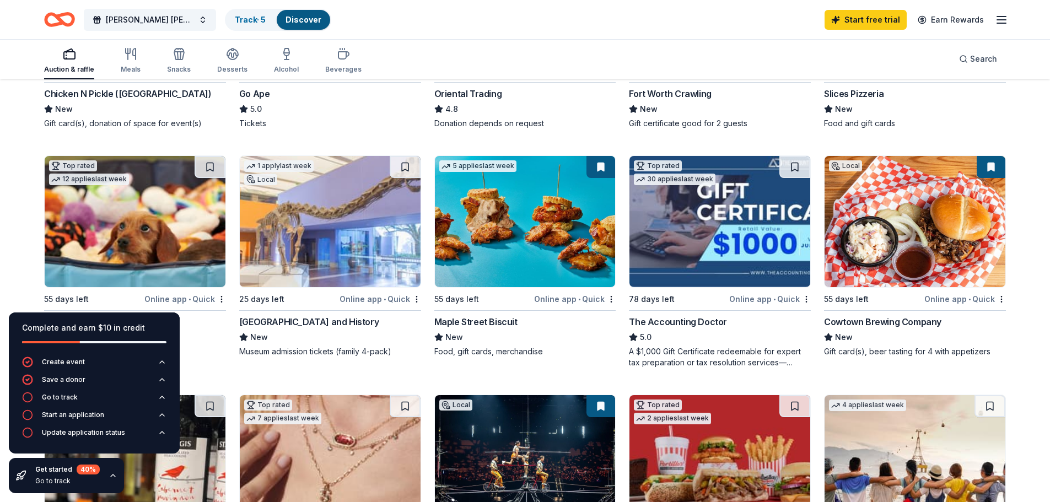
click at [936, 223] on img at bounding box center [915, 221] width 181 height 131
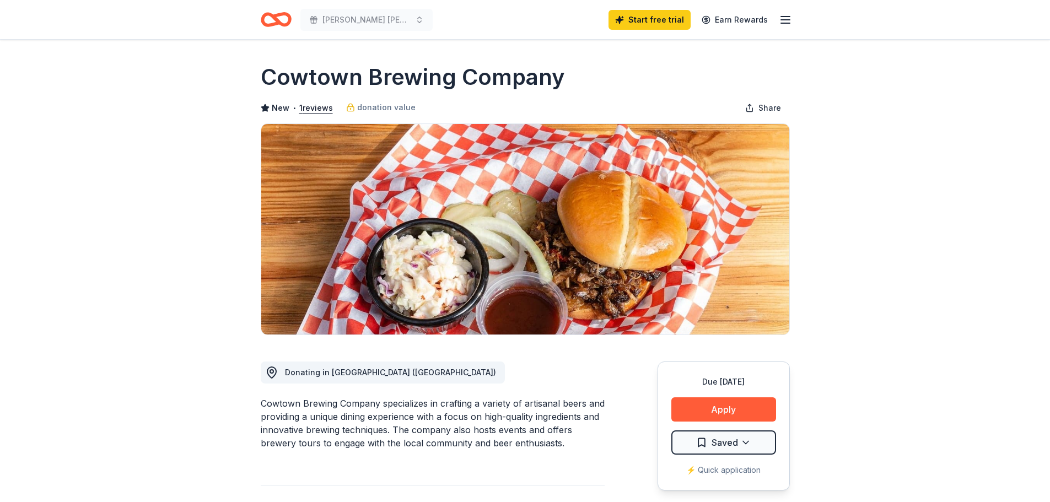
click at [274, 20] on icon "Home" at bounding box center [280, 19] width 17 height 11
